Goal: Find specific page/section: Find specific page/section

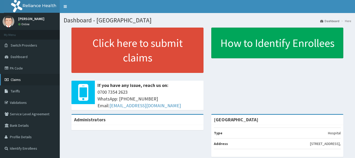
click at [17, 81] on span "Claims" at bounding box center [16, 79] width 10 height 5
